Goal: Task Accomplishment & Management: Complete application form

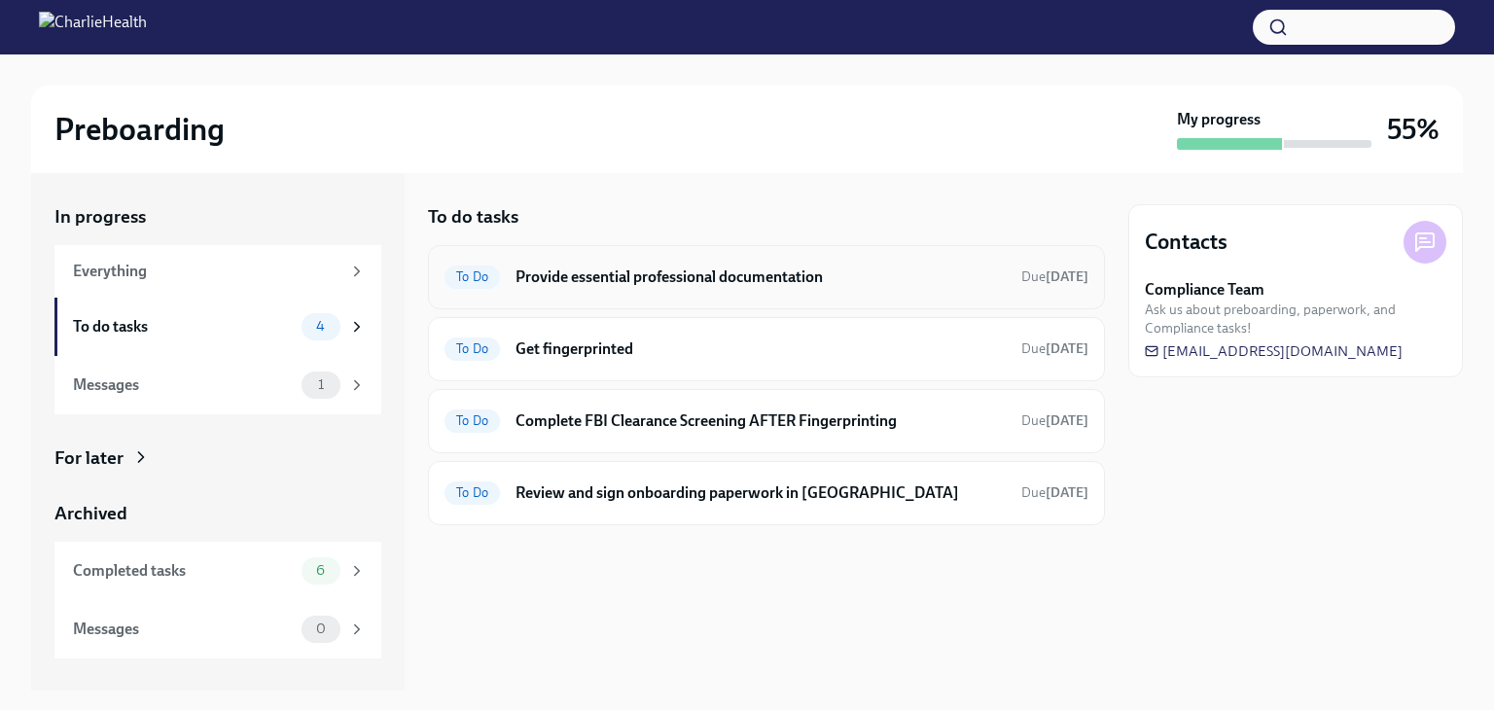
click at [588, 281] on h6 "Provide essential professional documentation" at bounding box center [761, 277] width 490 height 21
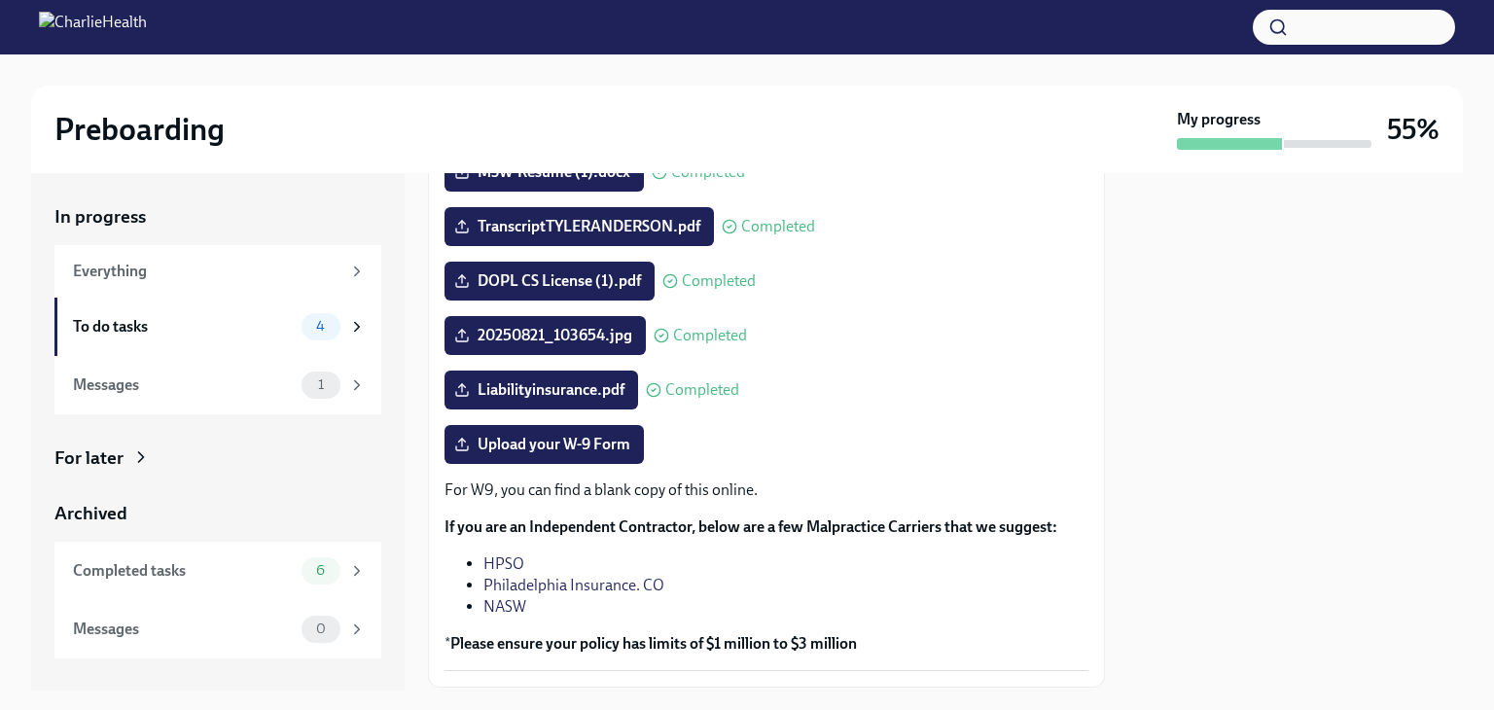
scroll to position [329, 0]
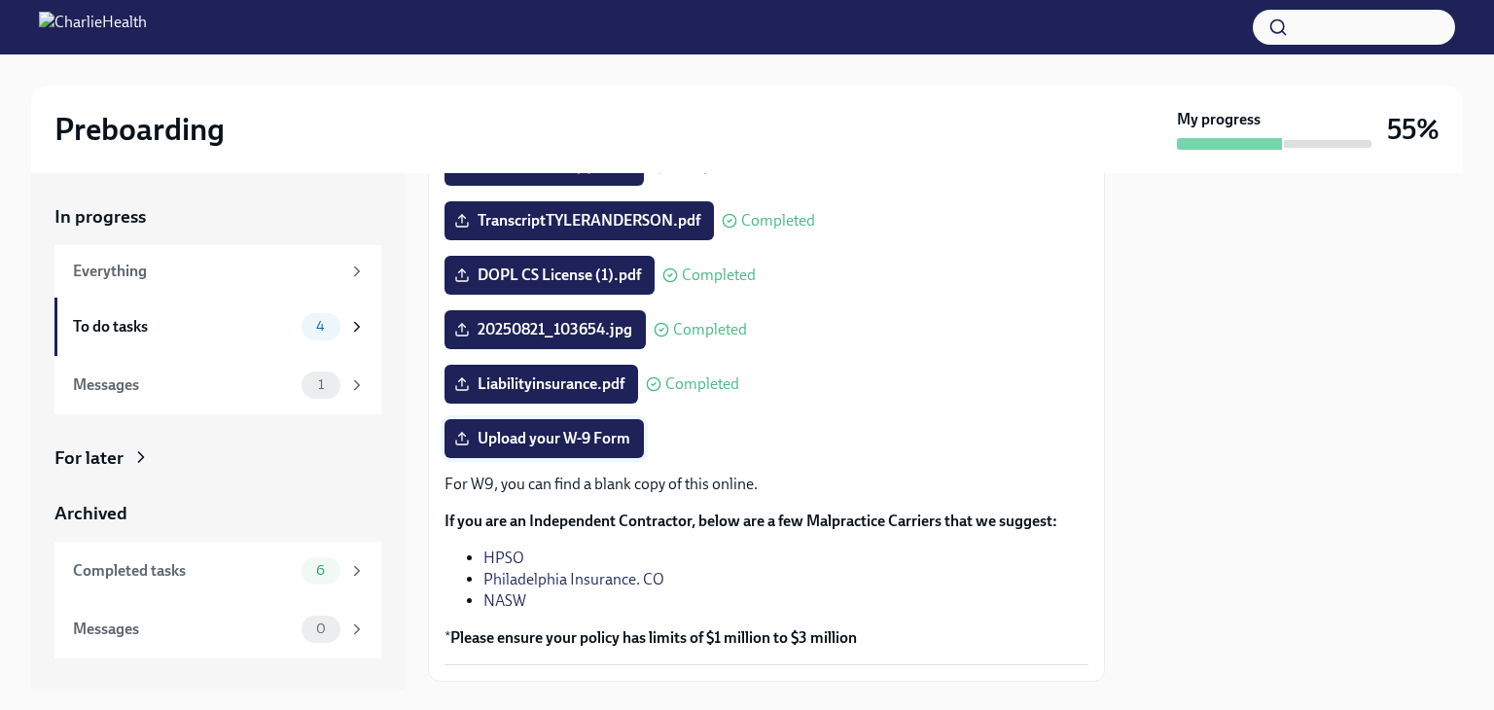
click at [564, 437] on span "Upload your W-9 Form" at bounding box center [544, 438] width 172 height 19
click at [0, 0] on input "Upload your W-9 Form" at bounding box center [0, 0] width 0 height 0
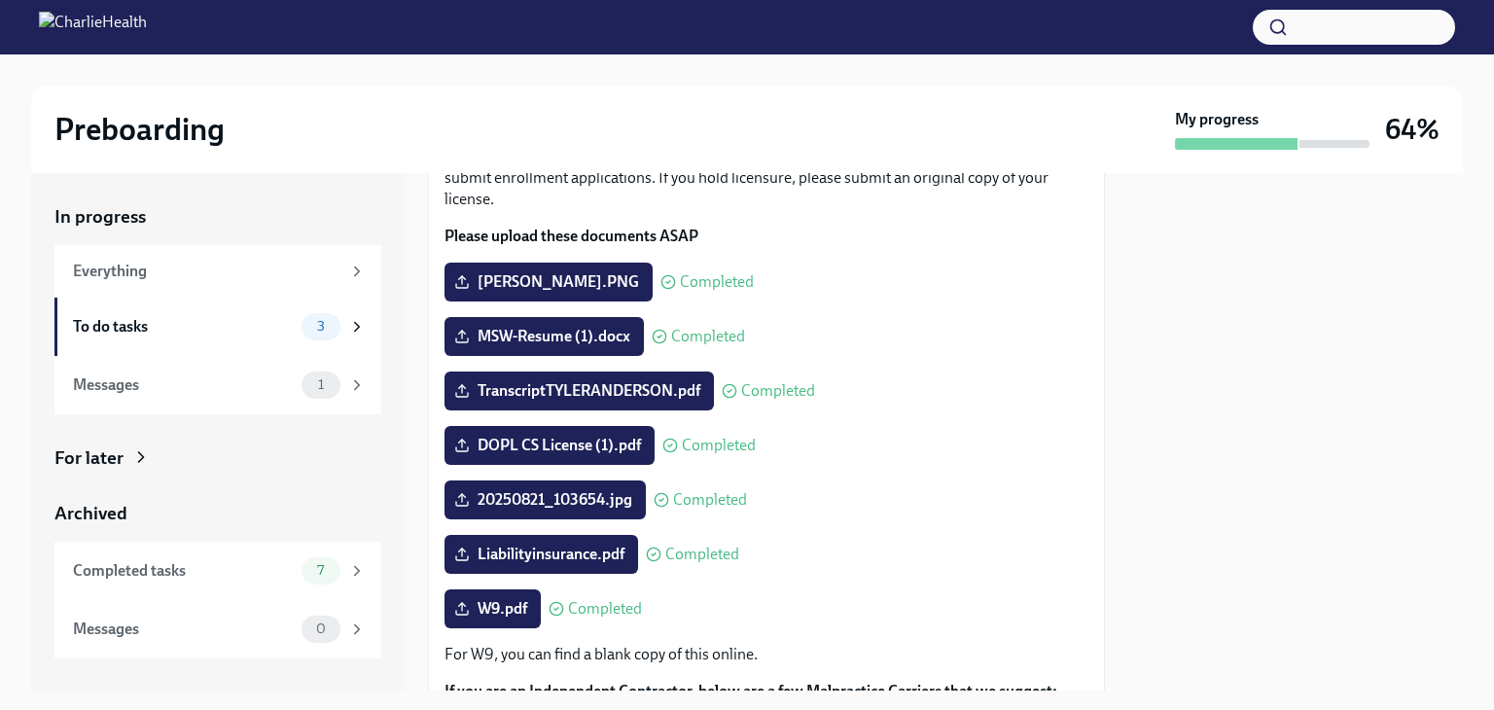
scroll to position [169, 0]
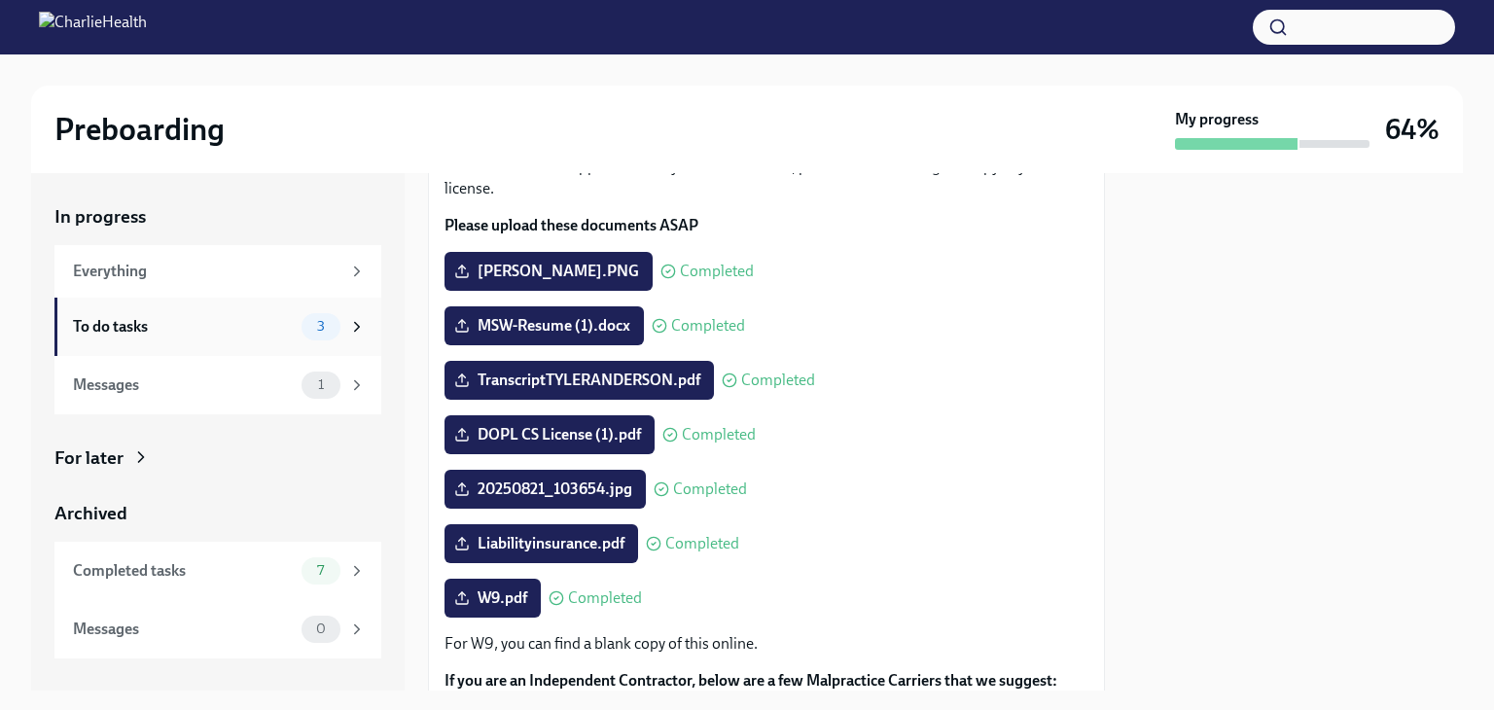
click at [225, 332] on div "To do tasks" at bounding box center [183, 326] width 221 height 21
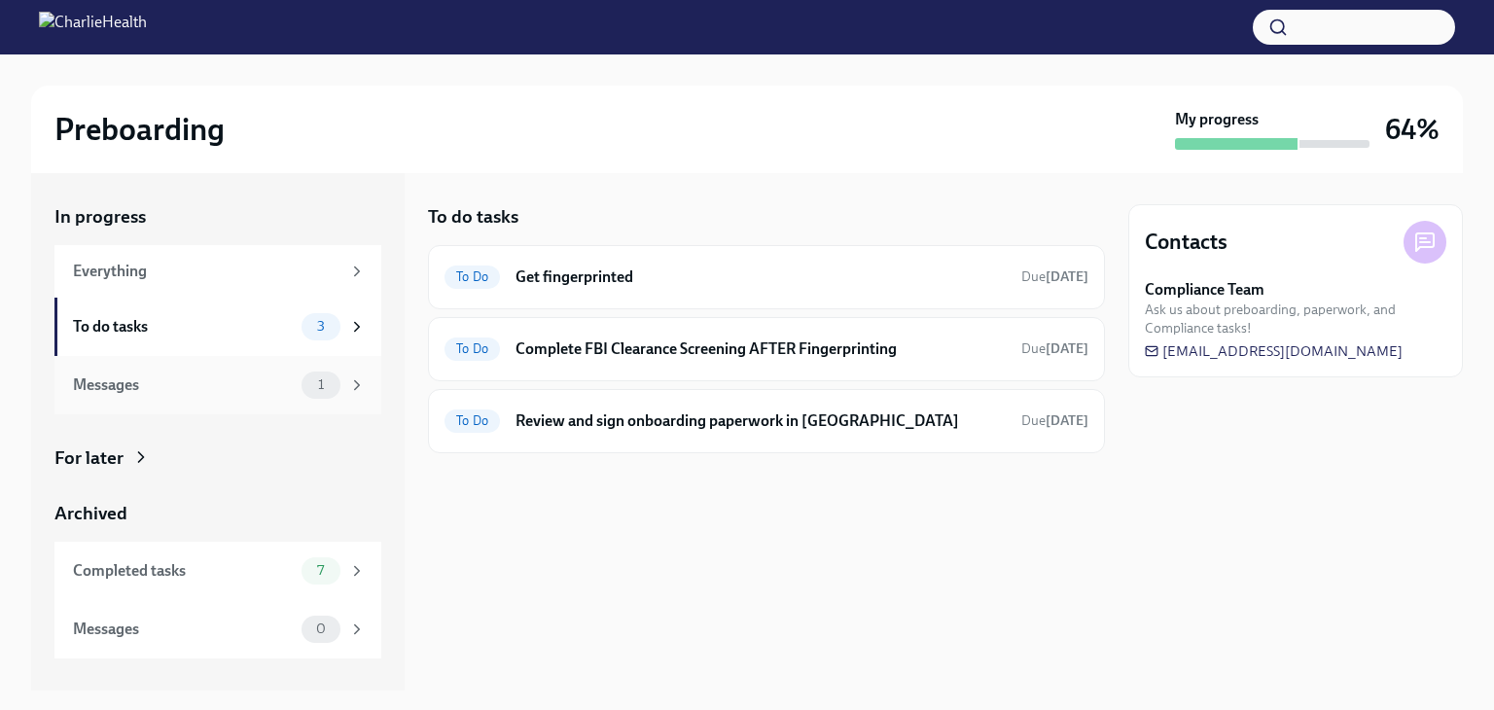
click at [82, 387] on div "Messages" at bounding box center [183, 385] width 221 height 21
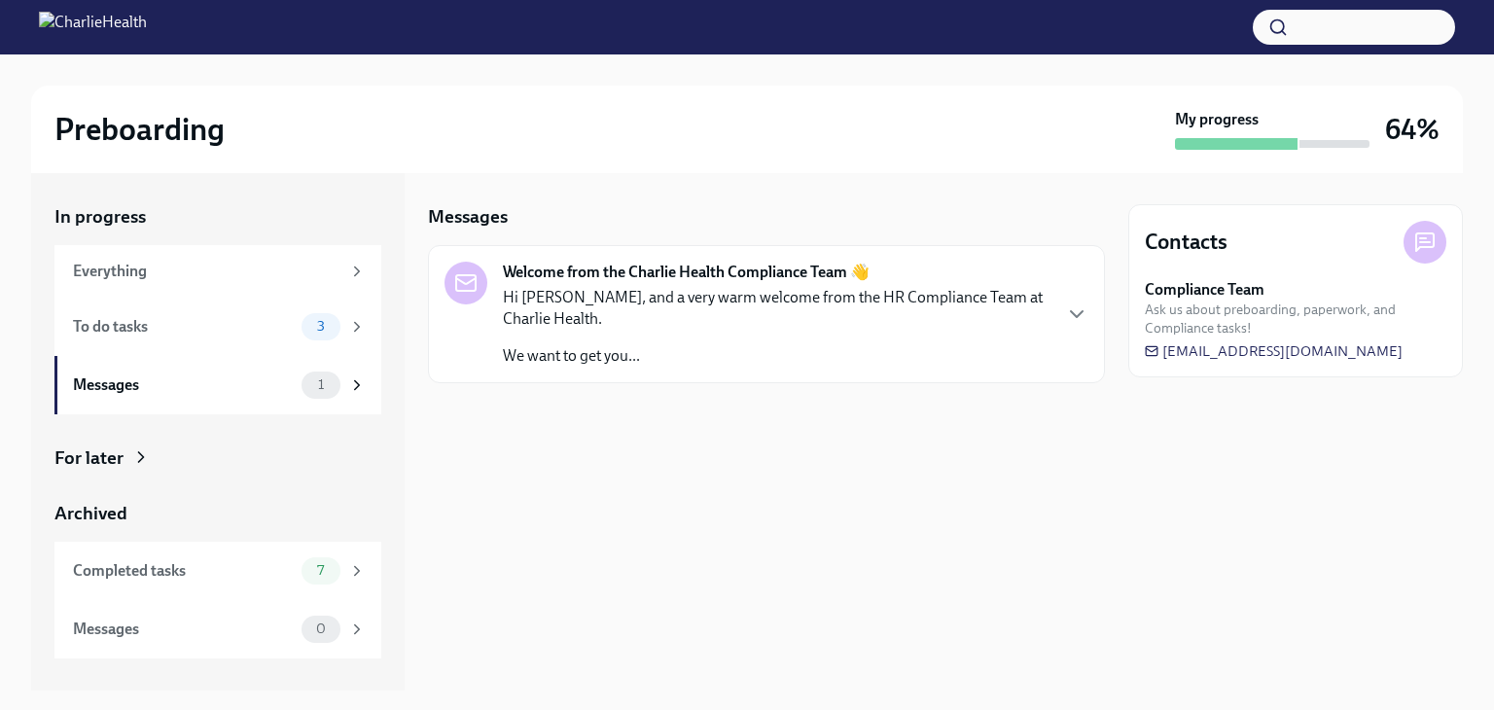
click at [653, 312] on p "Hi [PERSON_NAME], and a very warm welcome from the HR Compliance Team at Charli…" at bounding box center [776, 308] width 547 height 43
